Goal: Transaction & Acquisition: Purchase product/service

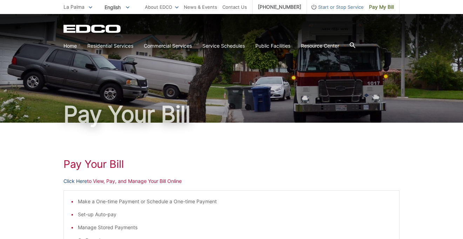
click at [78, 181] on link "Click Here" at bounding box center [75, 182] width 24 height 8
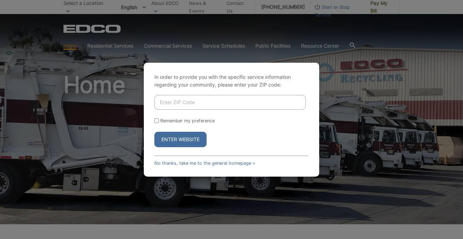
click at [173, 101] on input "Enter ZIP Code" at bounding box center [230, 102] width 152 height 15
type input "91901"
click at [157, 122] on input "Remember my preference" at bounding box center [156, 121] width 5 height 5
checkbox input "true"
click at [174, 137] on button "Enter Website" at bounding box center [180, 139] width 52 height 15
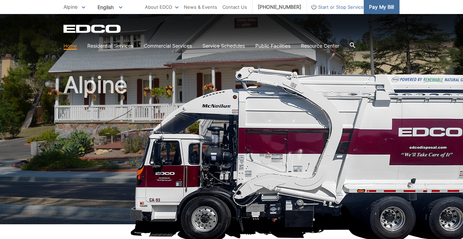
click at [381, 8] on span "Pay My Bill" at bounding box center [381, 7] width 25 height 8
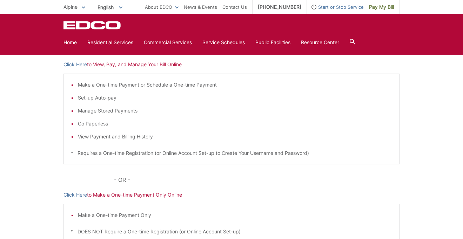
scroll to position [101, 0]
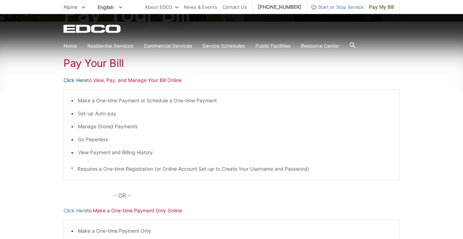
click at [78, 81] on link "Click Here" at bounding box center [75, 80] width 24 height 8
